Goal: Check status: Check status

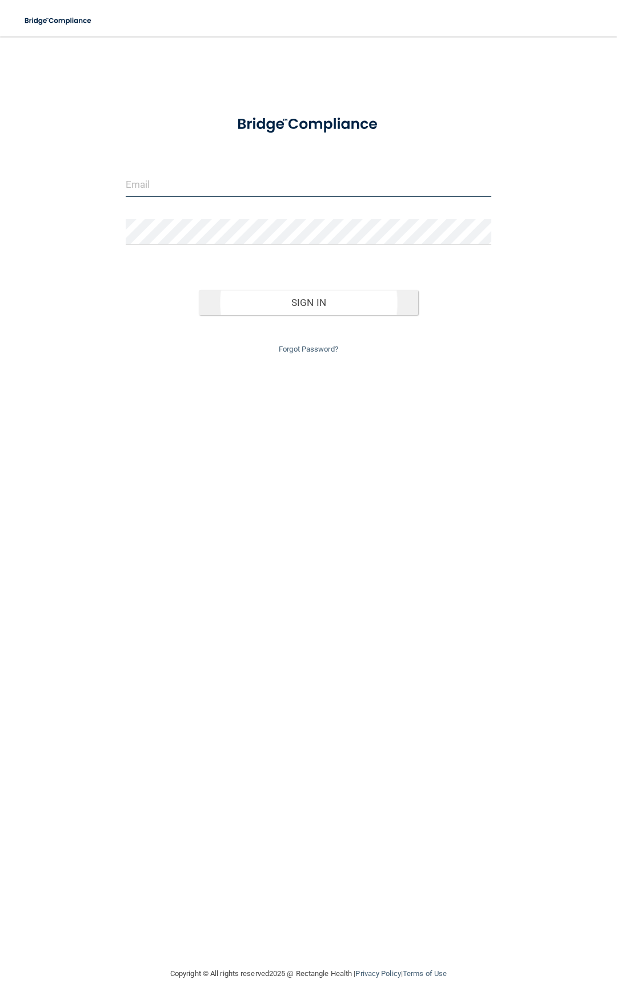
type input "[EMAIL_ADDRESS][DOMAIN_NAME]"
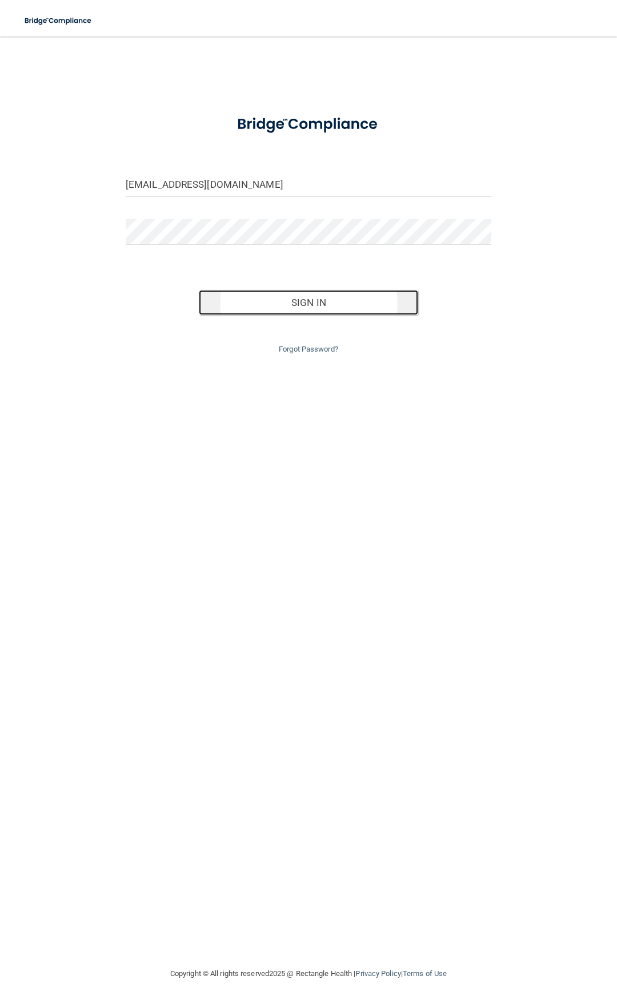
click at [316, 303] on button "Sign In" at bounding box center [308, 302] width 219 height 25
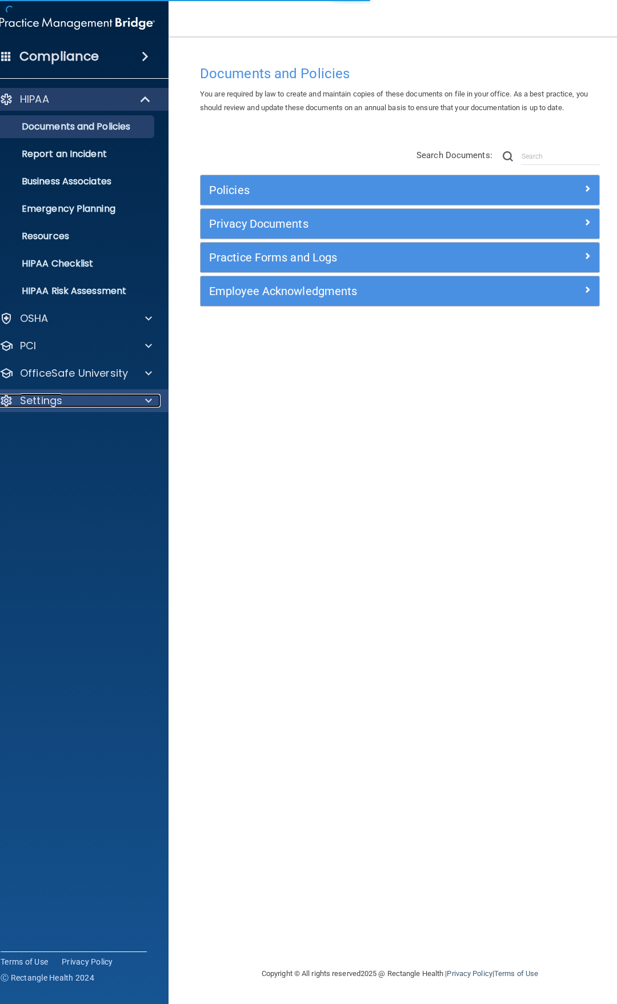
click at [49, 400] on p "Settings" at bounding box center [41, 401] width 42 height 14
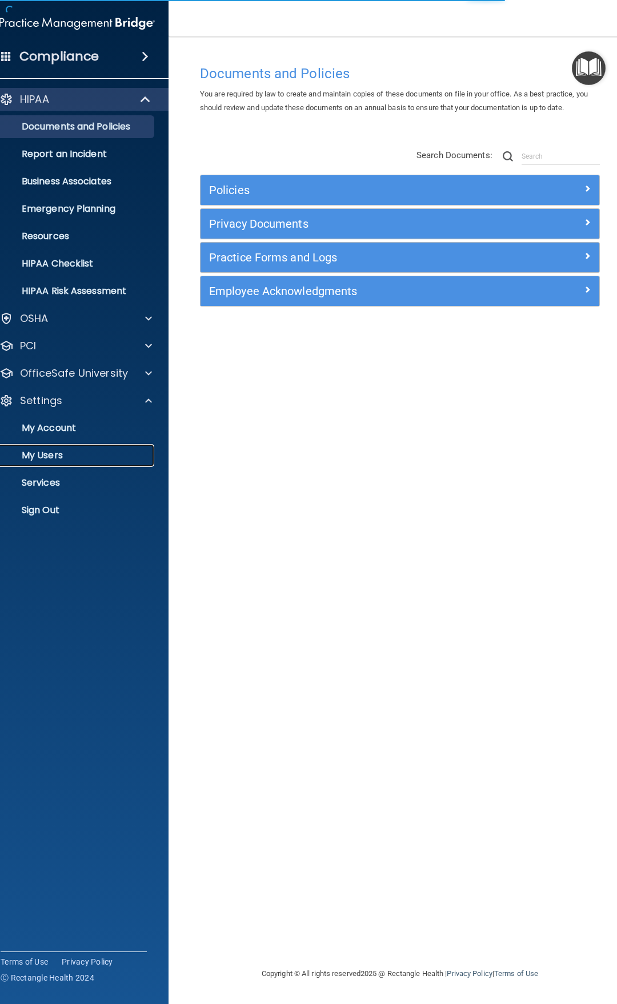
click at [50, 456] on p "My Users" at bounding box center [71, 455] width 156 height 11
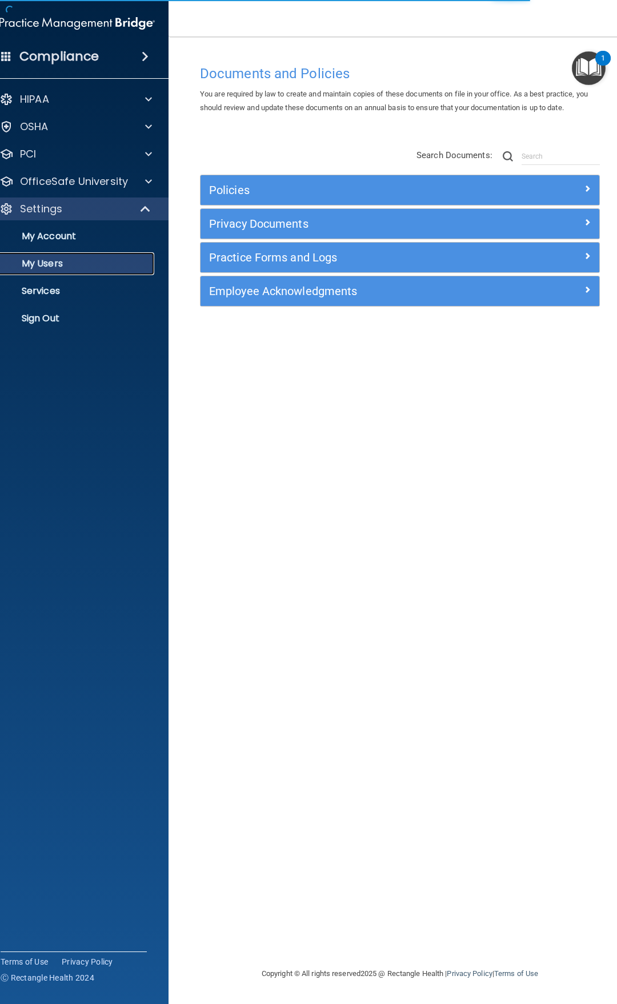
select select "20"
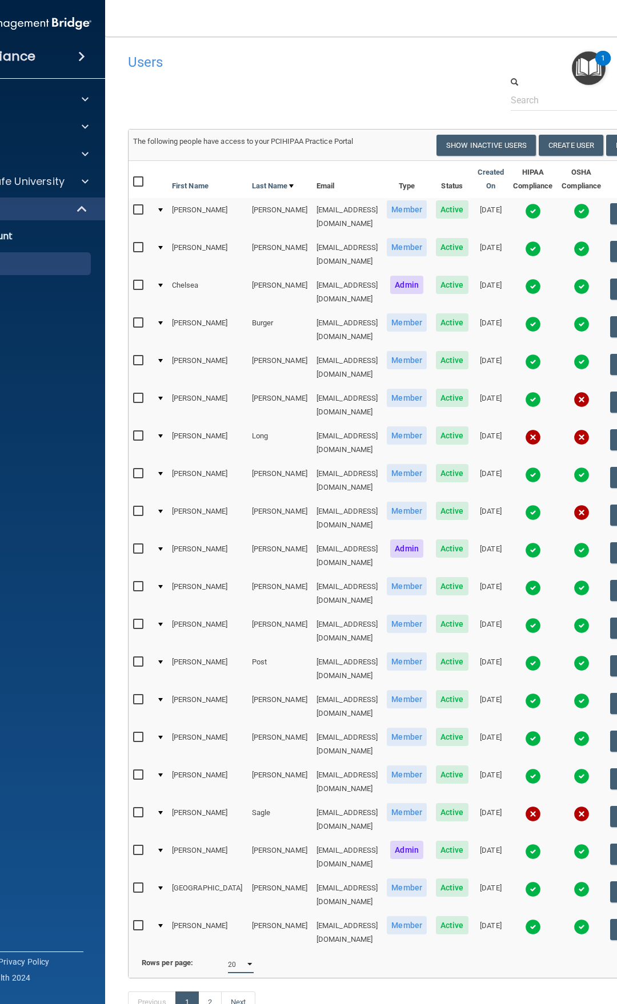
click at [253, 956] on select "10 20 30 40 all" at bounding box center [241, 964] width 26 height 17
click at [218, 992] on link "2" at bounding box center [209, 1003] width 23 height 22
select select "20"
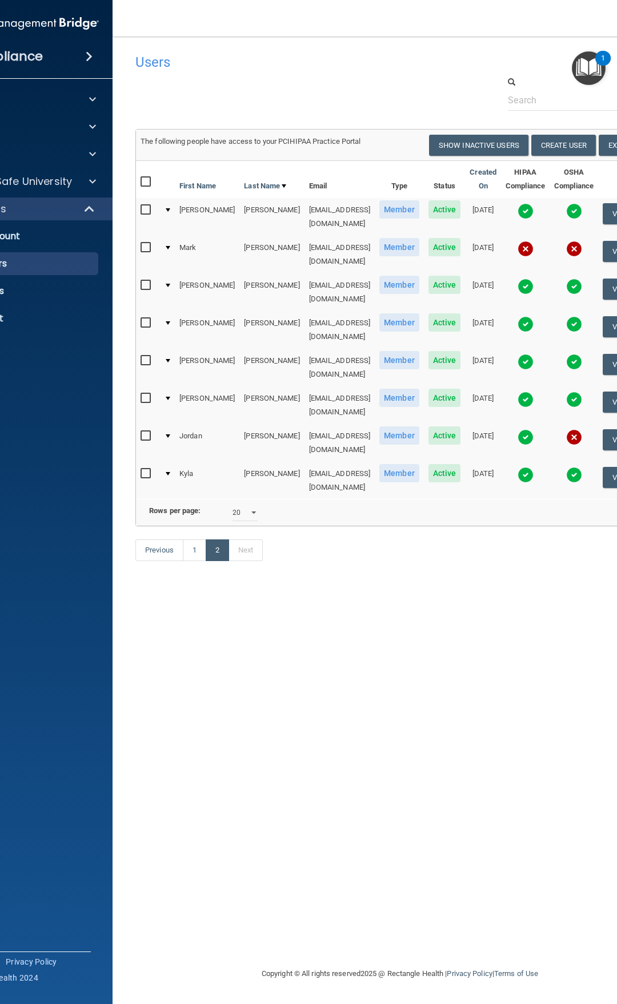
click at [517, 279] on img at bounding box center [525, 287] width 16 height 16
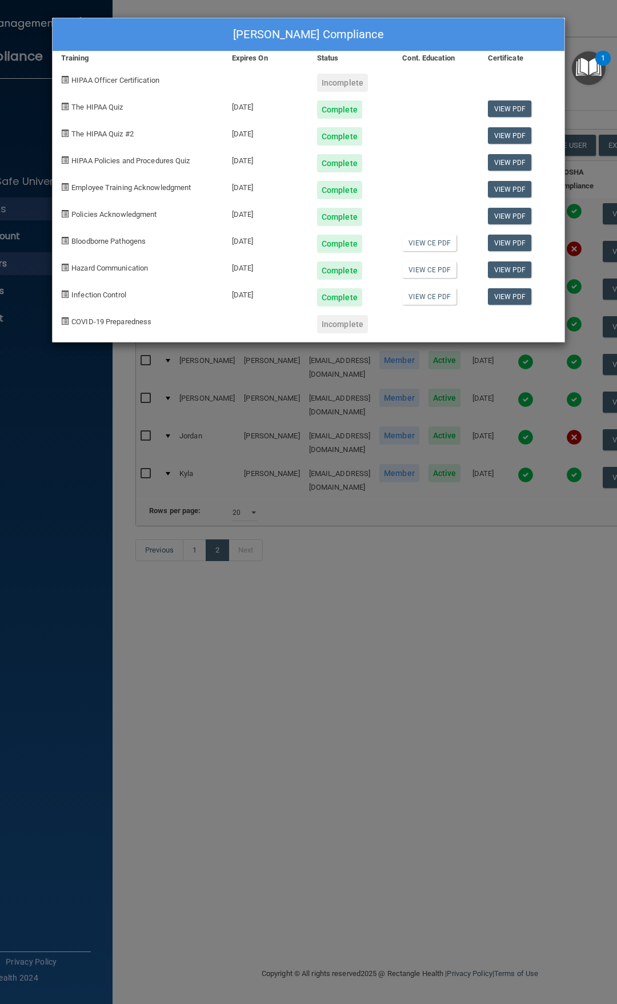
click at [587, 26] on div "[PERSON_NAME] Compliance Training Expires On Status Cont. Education Certificate…" at bounding box center [308, 502] width 617 height 1004
